Goal: Entertainment & Leisure: Consume media (video, audio)

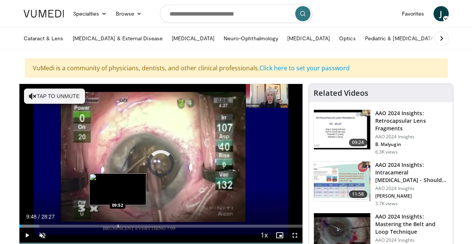
click at [118, 224] on div "Loaded : 7.04% 09:50 09:52" at bounding box center [160, 224] width 283 height 7
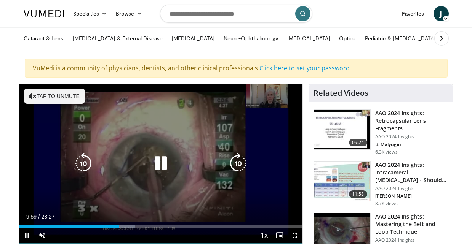
click at [70, 97] on button "Tap to unmute" at bounding box center [54, 96] width 61 height 15
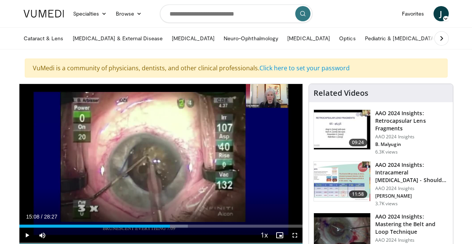
click at [70, 99] on div "10 seconds Tap to unmute" at bounding box center [160, 163] width 283 height 159
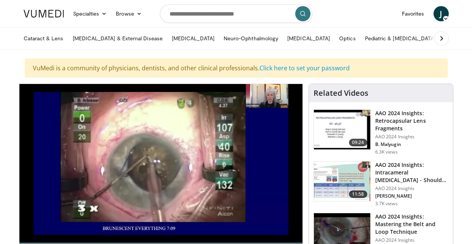
click at [70, 99] on div "20 seconds Tap to unmute" at bounding box center [160, 163] width 283 height 159
